Goal: Task Accomplishment & Management: Manage account settings

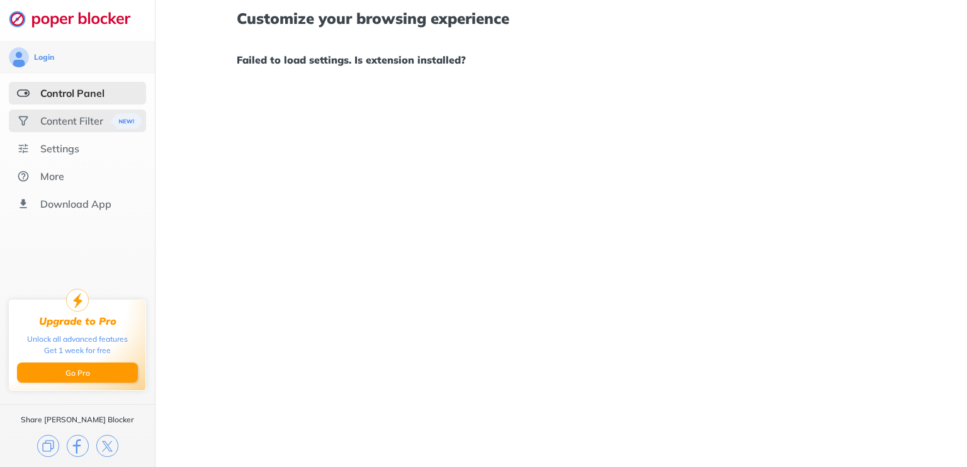
click at [80, 120] on div "Content Filter" at bounding box center [71, 121] width 63 height 13
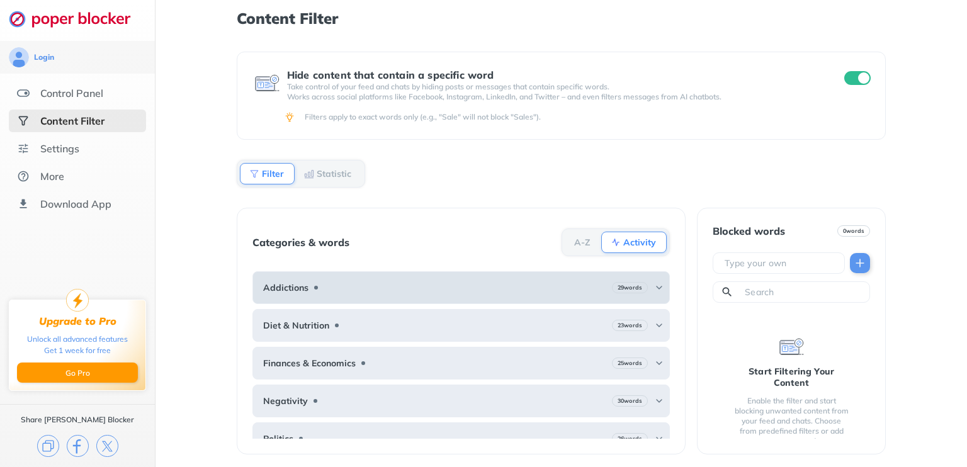
click at [597, 299] on div "Addictions 29 words" at bounding box center [460, 287] width 417 height 33
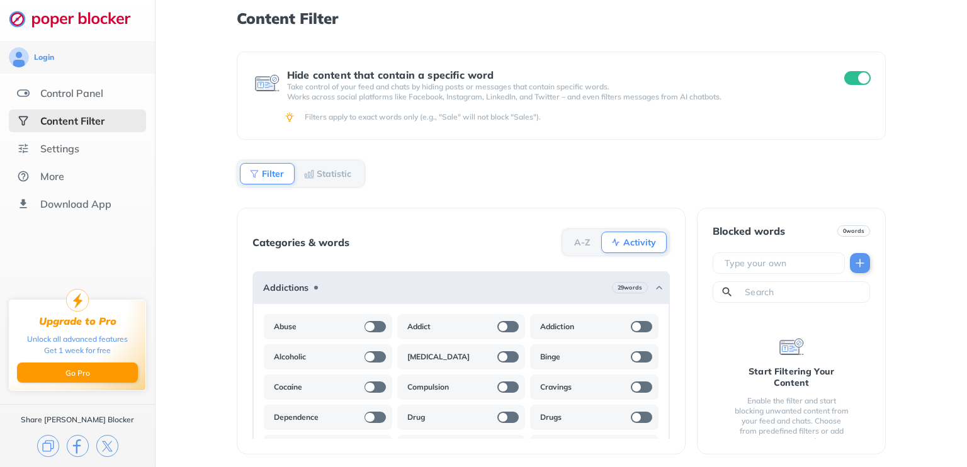
click at [939, 319] on div "Content Filter Hide content that contain a specific word Take control of your f…" at bounding box center [560, 233] width 811 height 467
drag, startPoint x: 918, startPoint y: 224, endPoint x: 919, endPoint y: 309, distance: 85.0
click at [269, 178] on b "Filter" at bounding box center [273, 174] width 22 height 8
click at [861, 75] on input "checkbox" at bounding box center [857, 78] width 26 height 14
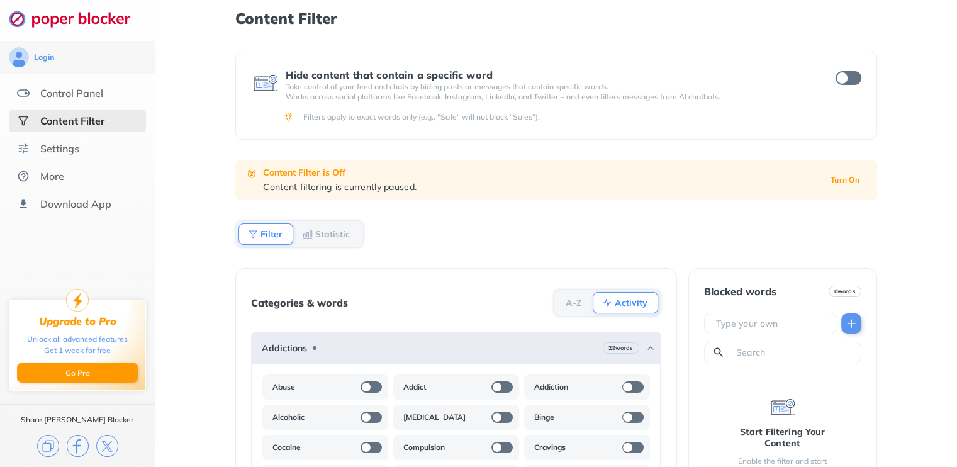
click at [114, 118] on div "Content Filter" at bounding box center [77, 121] width 137 height 23
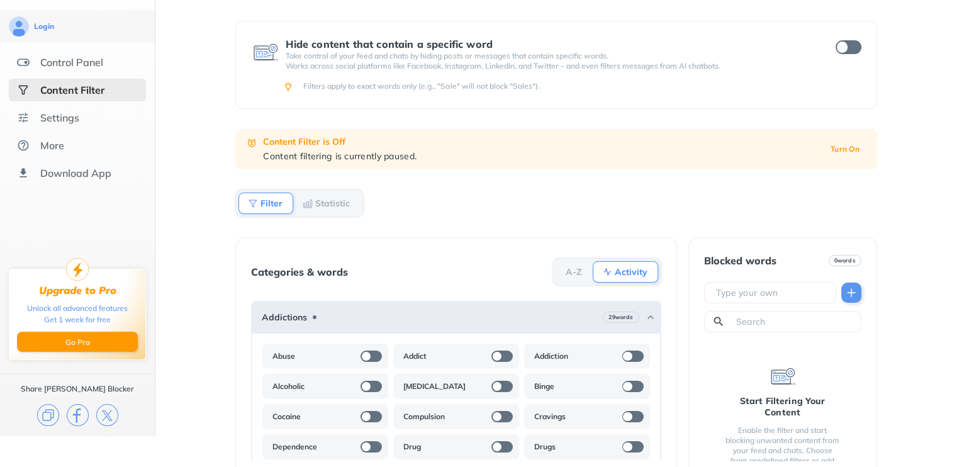
scroll to position [52, 0]
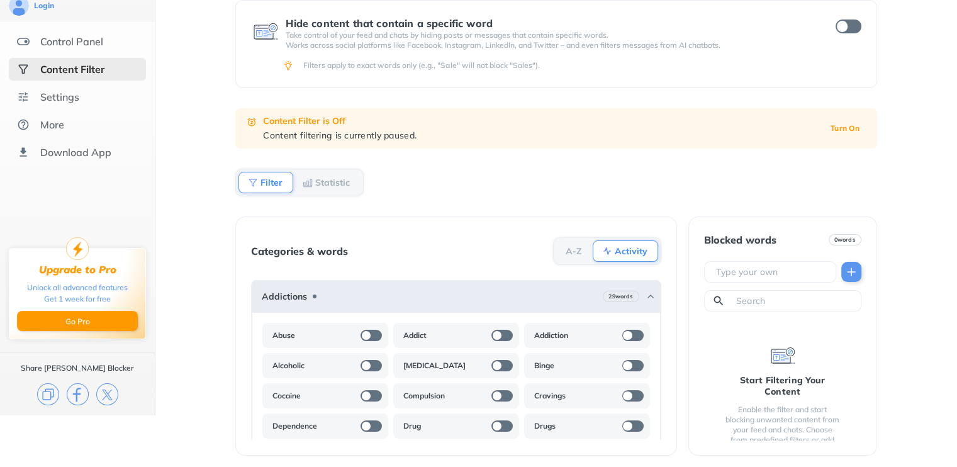
click at [99, 74] on div "Content Filter" at bounding box center [72, 69] width 64 height 13
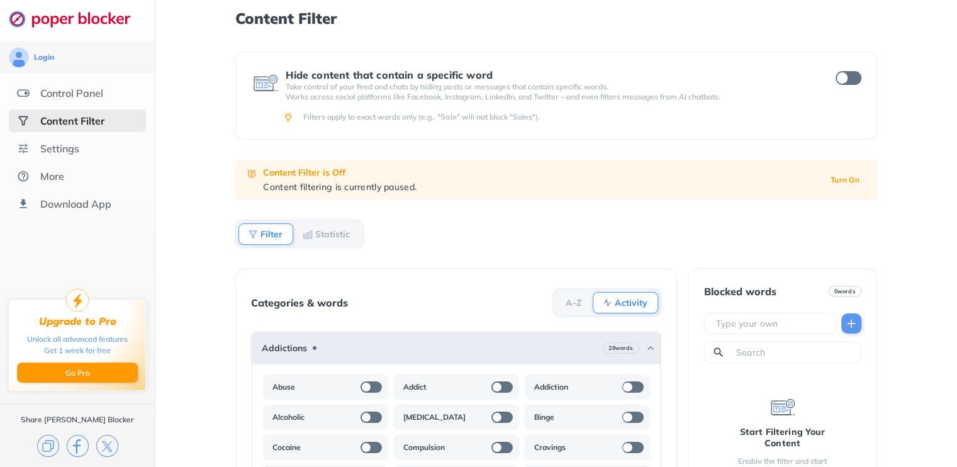
click at [86, 122] on div "Content Filter" at bounding box center [72, 121] width 64 height 13
click at [77, 96] on div "Control Panel" at bounding box center [71, 93] width 63 height 13
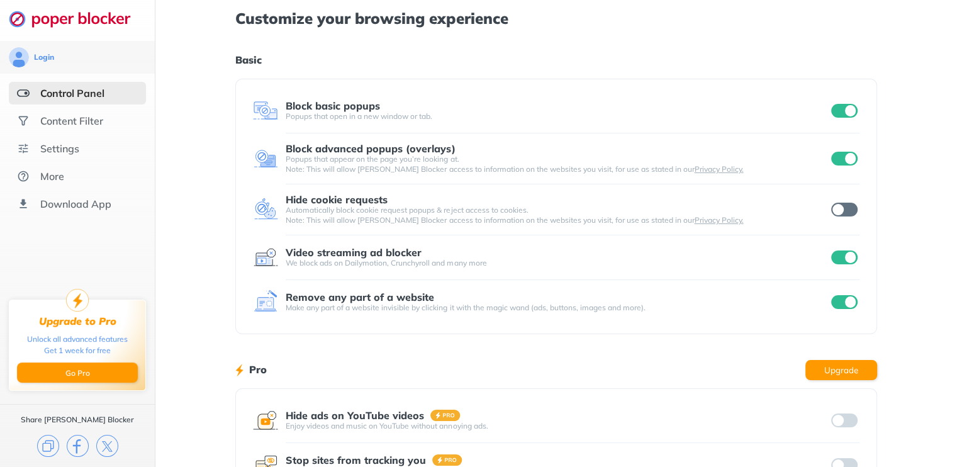
click at [846, 210] on input "checkbox" at bounding box center [845, 210] width 26 height 14
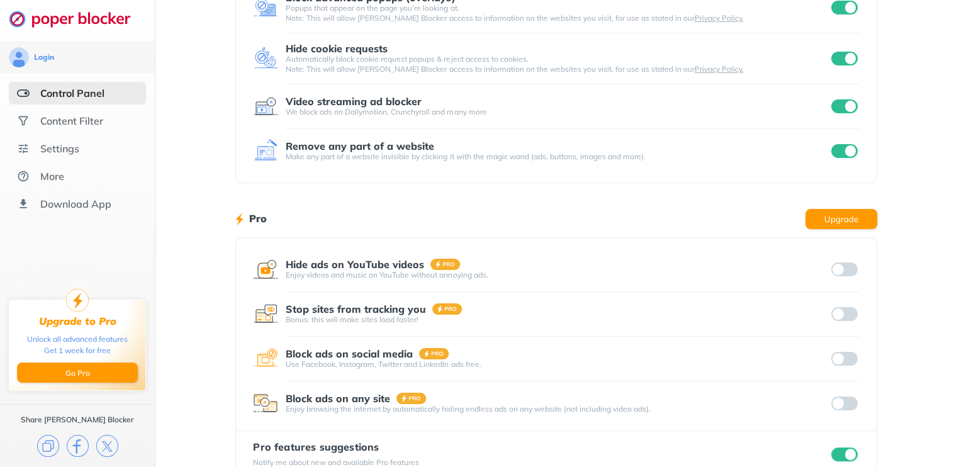
scroll to position [183, 0]
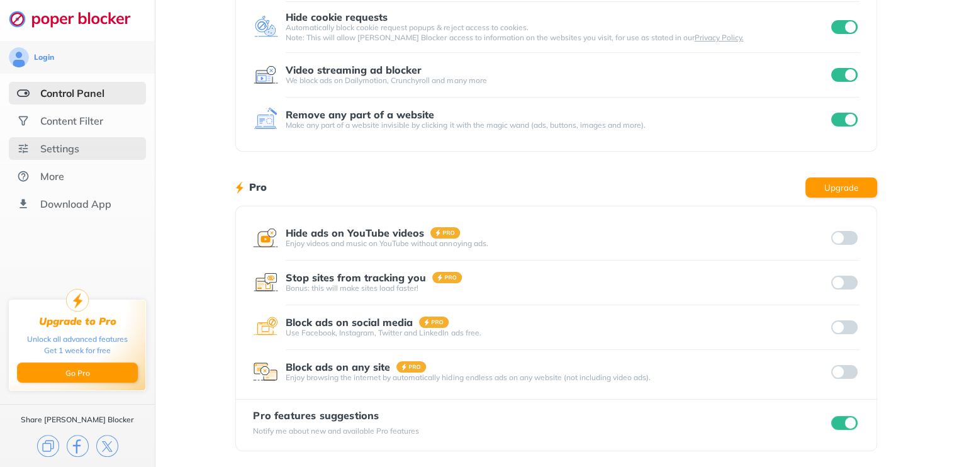
click at [71, 153] on div "Settings" at bounding box center [59, 148] width 39 height 13
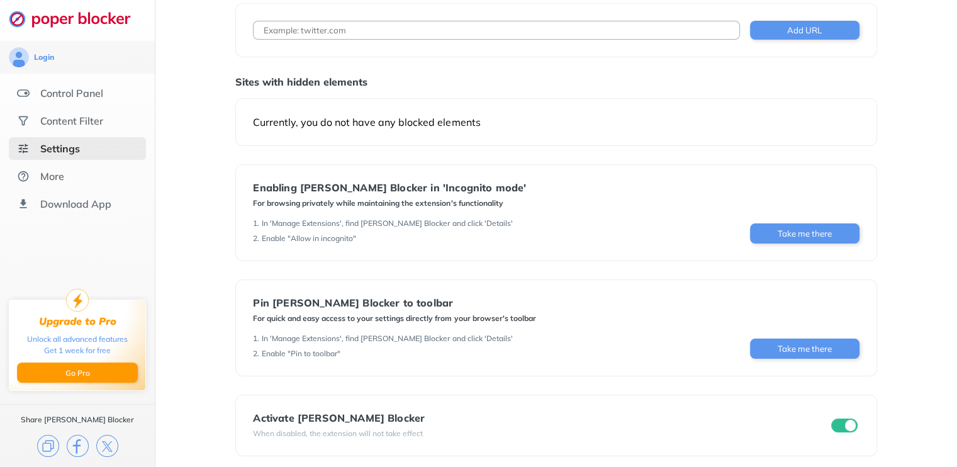
scroll to position [77, 0]
